Goal: Find specific page/section: Find specific page/section

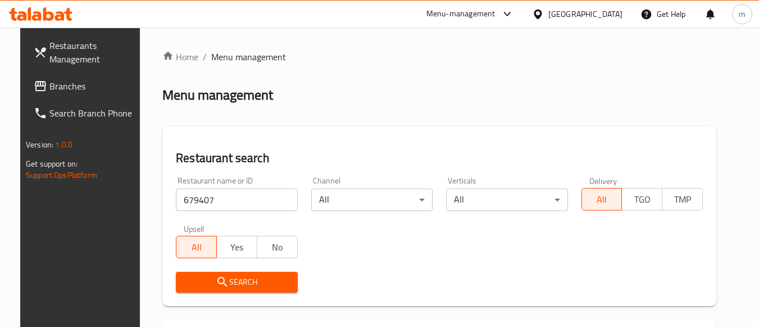
scroll to position [165, 0]
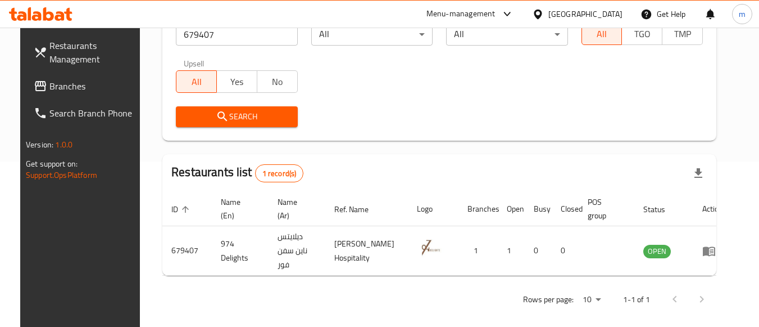
click at [64, 83] on span "Branches" at bounding box center [93, 85] width 89 height 13
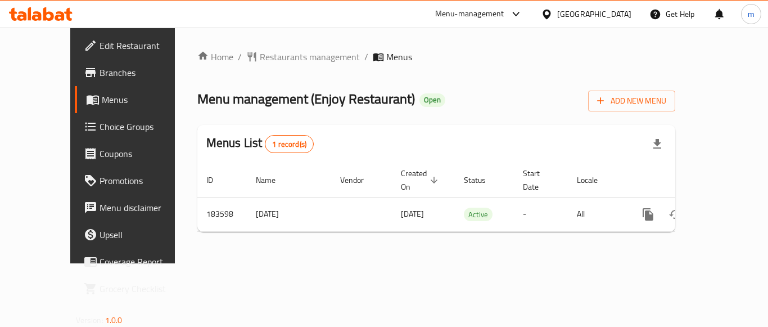
click at [260, 60] on span "Restaurants management" at bounding box center [310, 56] width 100 height 13
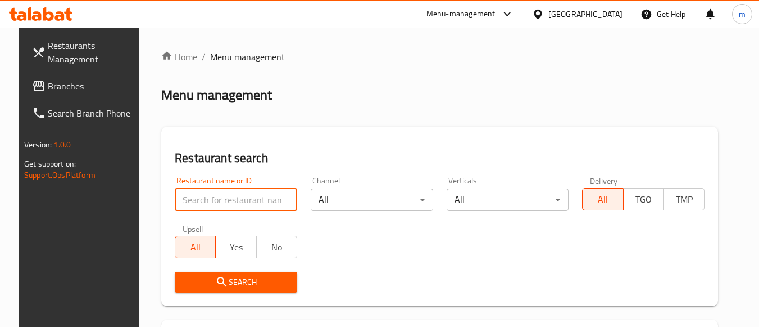
click at [202, 201] on input "search" at bounding box center [236, 199] width 123 height 22
paste input "619483"
type input "619483"
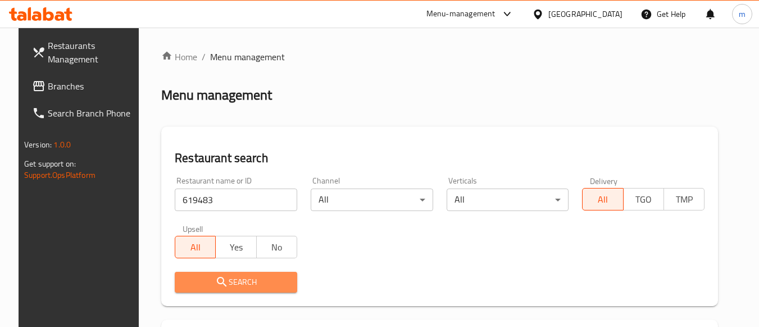
click at [232, 280] on span "Search" at bounding box center [236, 282] width 105 height 14
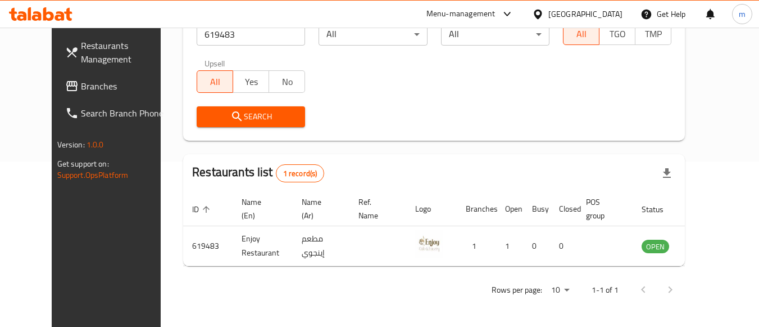
scroll to position [165, 0]
click at [81, 85] on span "Branches" at bounding box center [125, 85] width 89 height 13
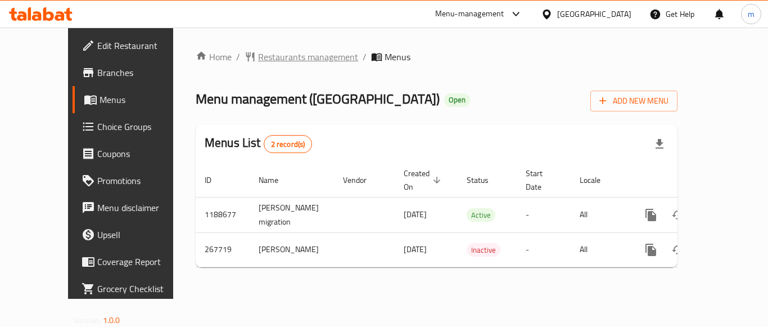
click at [258, 54] on span "Restaurants management" at bounding box center [308, 56] width 100 height 13
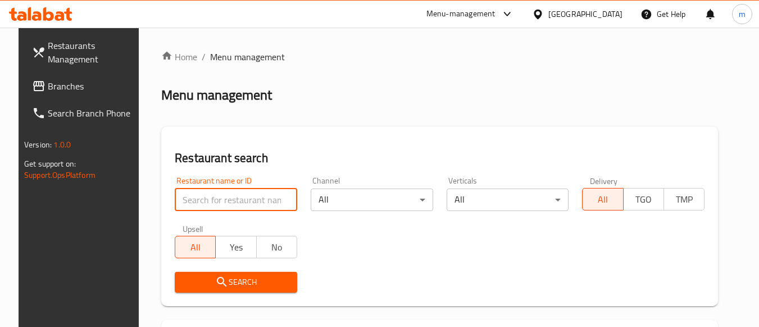
click at [191, 198] on input "search" at bounding box center [236, 199] width 123 height 22
paste input "627711"
type input "627711"
click at [201, 280] on span "Search" at bounding box center [236, 282] width 105 height 14
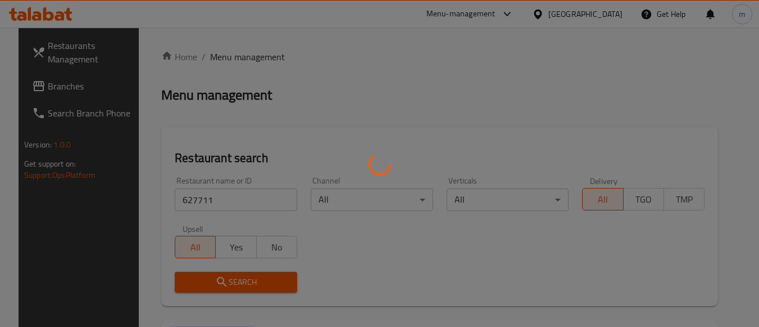
click at [201, 280] on div at bounding box center [379, 163] width 759 height 327
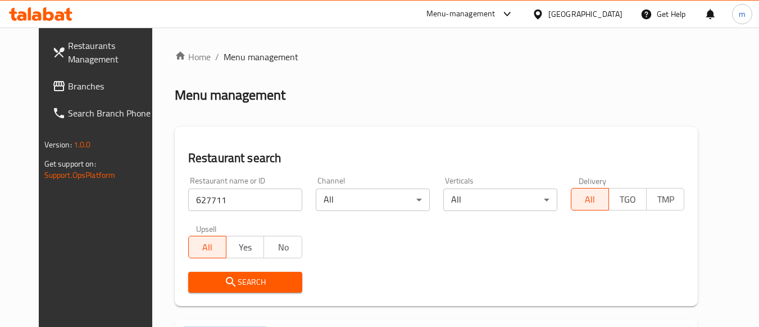
click at [197, 279] on span "Search" at bounding box center [245, 282] width 96 height 14
